Goal: Transaction & Acquisition: Subscribe to service/newsletter

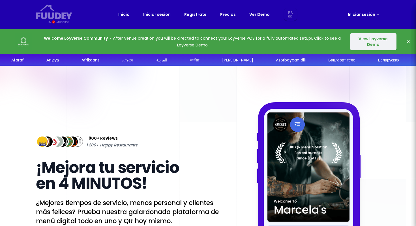
select select "es"
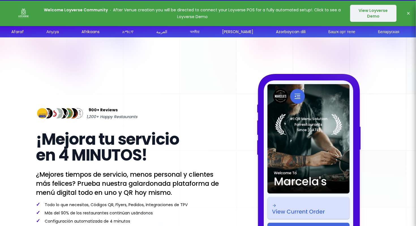
scroll to position [29, 0]
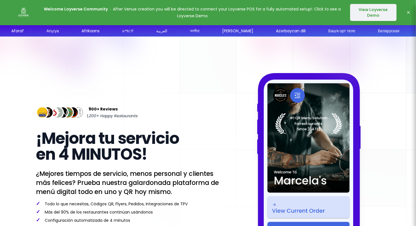
click at [381, 12] on button "View Loyverse Demo" at bounding box center [373, 12] width 46 height 17
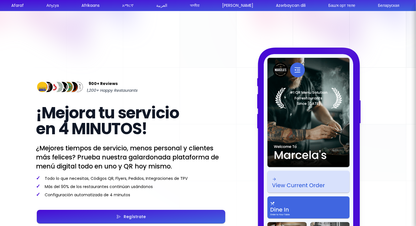
select select "es"
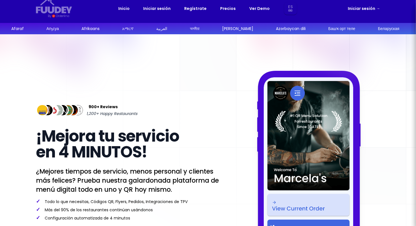
scroll to position [0, 0]
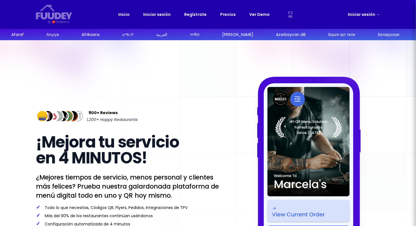
click at [361, 12] on link "Iniciar sesión →" at bounding box center [363, 14] width 32 height 7
select select "es"
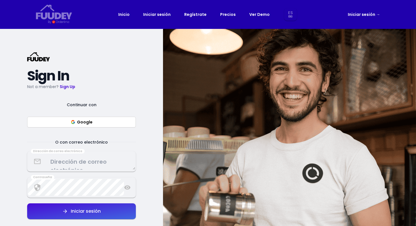
click at [228, 17] on link "Precios" at bounding box center [228, 14] width 16 height 7
select select "es"
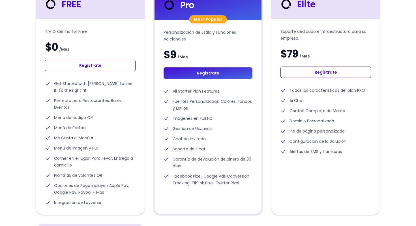
scroll to position [167, 0]
click at [94, 65] on link "Regístrate" at bounding box center [90, 65] width 90 height 11
select select "es"
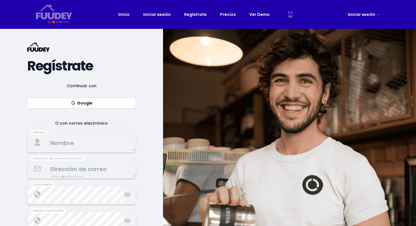
select select "es"
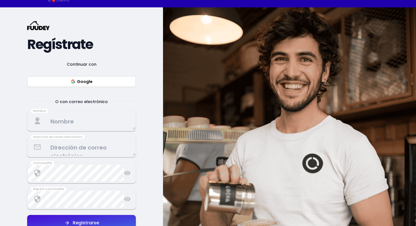
scroll to position [27, 0]
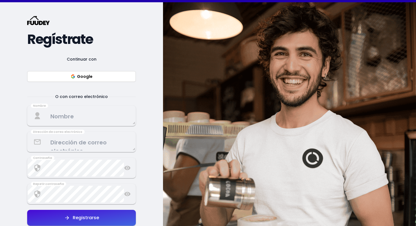
click at [94, 74] on button "Google" at bounding box center [81, 76] width 109 height 11
select select "es"
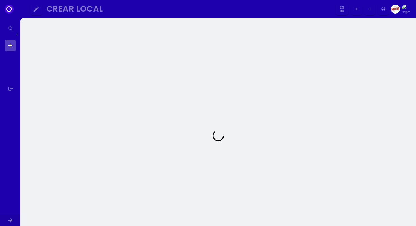
select select "es"
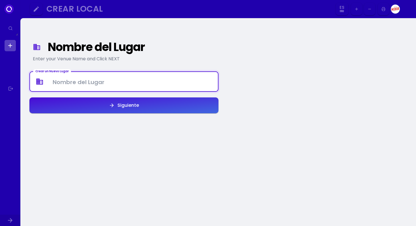
click at [205, 79] on Venue at bounding box center [124, 81] width 188 height 17
type Venue "Taqueria A la Medida"
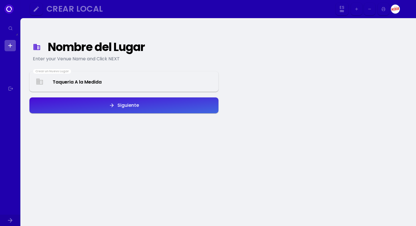
click at [158, 104] on button "Siguiente" at bounding box center [123, 105] width 189 height 16
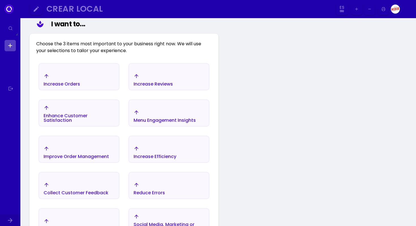
scroll to position [77, 0]
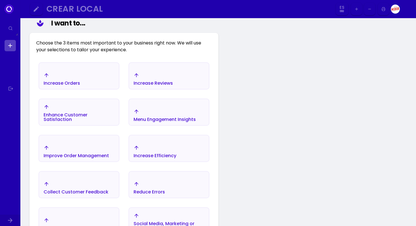
click at [77, 69] on div "Increase Orders" at bounding box center [79, 79] width 80 height 20
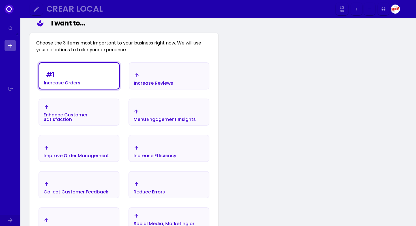
click at [77, 153] on div "Improve Order Management" at bounding box center [76, 155] width 65 height 5
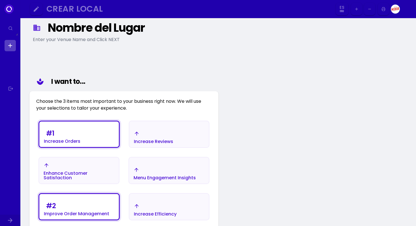
scroll to position [15, 0]
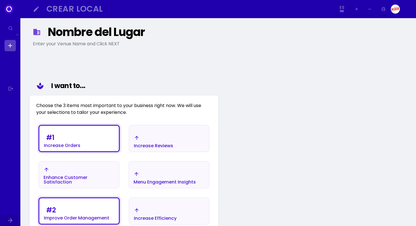
click at [240, 122] on div "Nombre del Lugar Enter your Venue Name and Click NEXT I want to... Choose the 3…" at bounding box center [217, 205] width 395 height 404
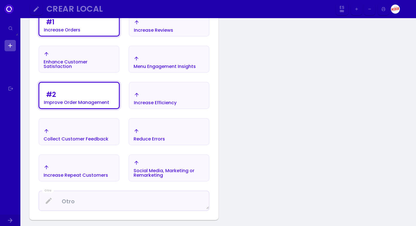
scroll to position [132, 0]
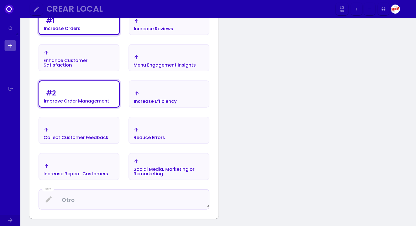
click at [168, 135] on div "Reduce Errors" at bounding box center [169, 133] width 80 height 20
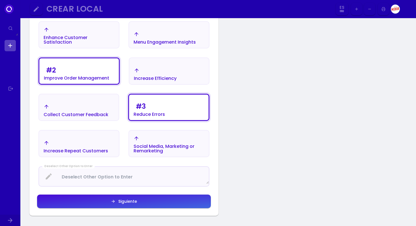
scroll to position [162, 0]
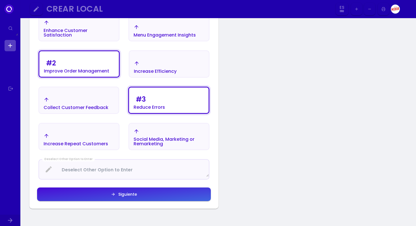
click at [140, 193] on button "Siguiente" at bounding box center [124, 194] width 174 height 14
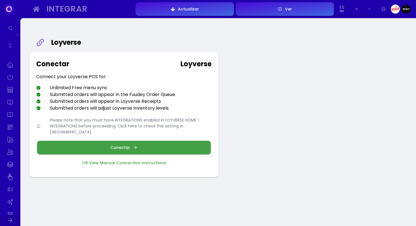
click at [160, 145] on button "Conectar" at bounding box center [124, 147] width 174 height 14
